Goal: Find specific page/section: Find specific page/section

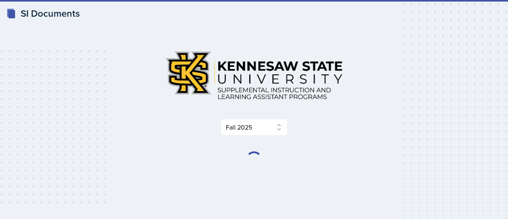
select select "2bed604d-1099-4043-b1bc-2365e8740244"
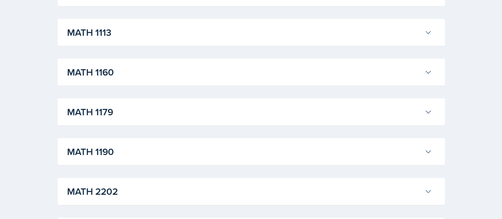
scroll to position [1201, 0]
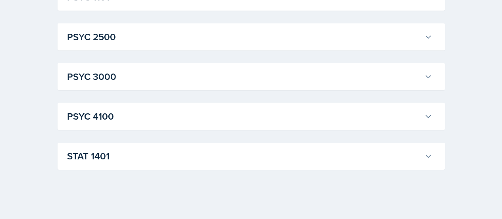
click at [392, 158] on h3 "STAT 1401" at bounding box center [244, 156] width 354 height 14
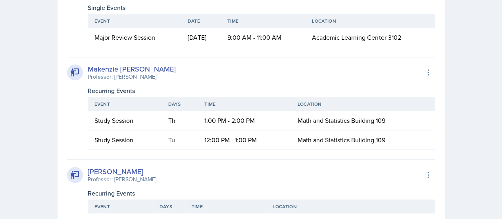
scroll to position [1889, 0]
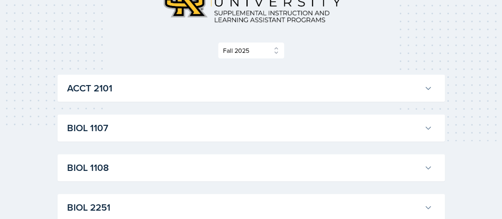
scroll to position [96, 0]
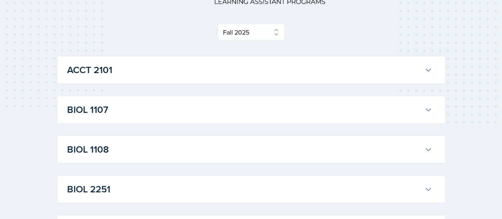
drag, startPoint x: 508, startPoint y: 23, endPoint x: 183, endPoint y: 54, distance: 326.8
drag, startPoint x: 183, startPoint y: 54, endPoint x: 145, endPoint y: 28, distance: 46.3
click at [145, 28] on div "Select Semester Fall 2025 Summer 2025 Spring 2025 Fall 2024 Summer 2024 Spring …" at bounding box center [252, 32] width 388 height 17
click at [250, 109] on h3 "BIOL 1107" at bounding box center [244, 109] width 354 height 14
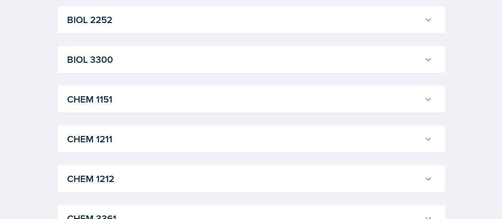
scroll to position [1013, 0]
